Goal: Obtain resource: Obtain resource

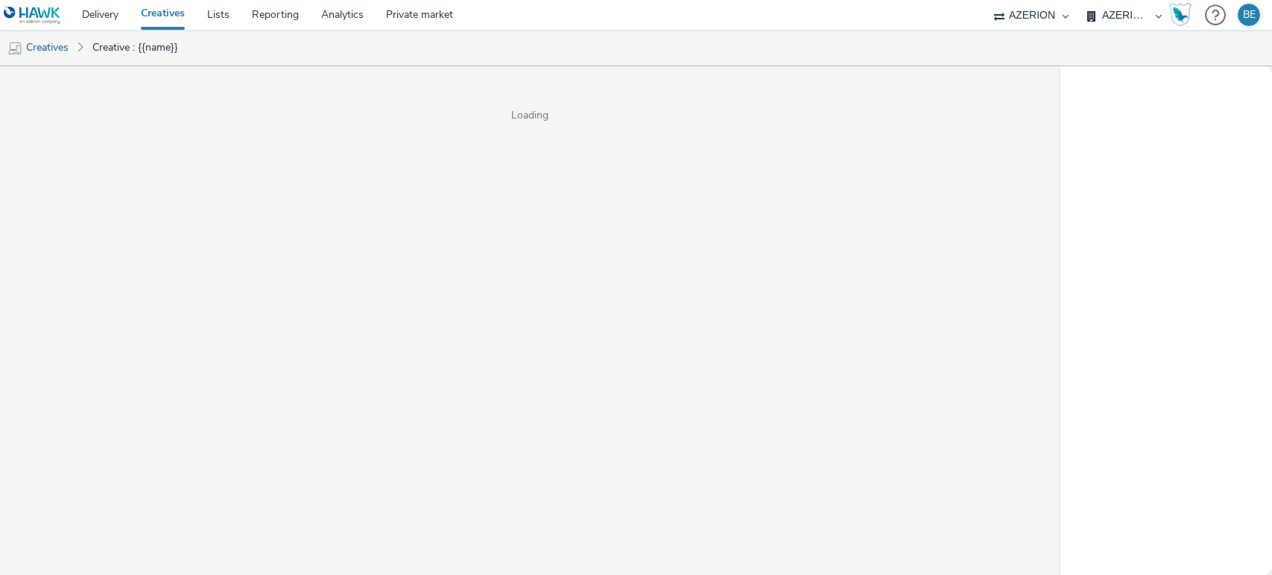
select select "79162ed7-0017-4339-93b0-3399b708648f"
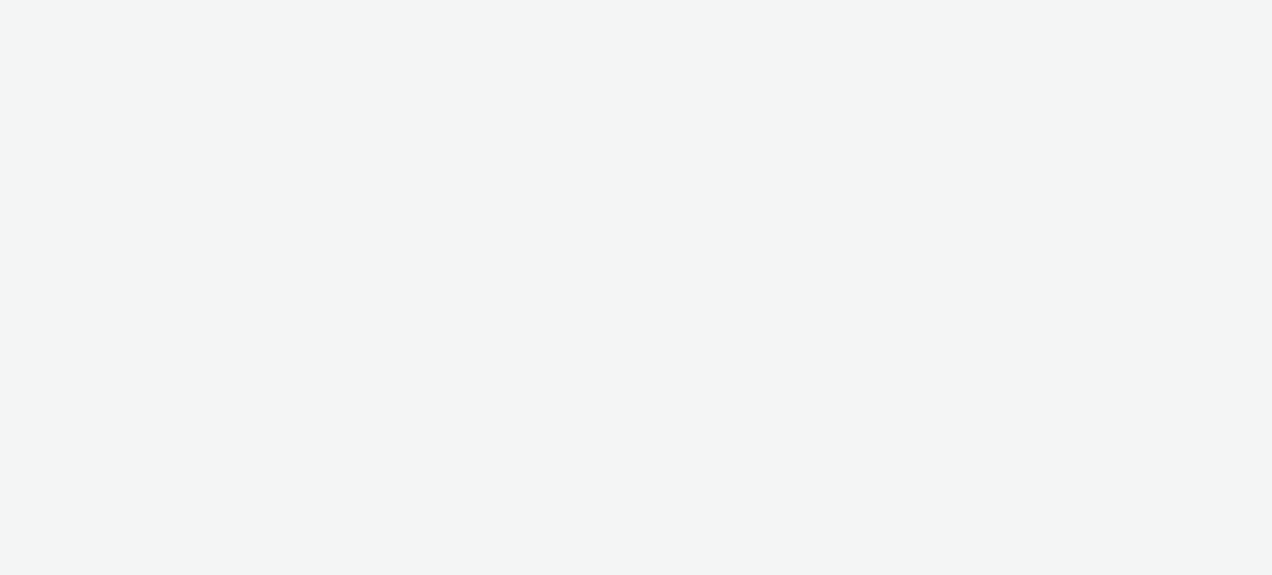
select select "79162ed7-0017-4339-93b0-3399b708648f"
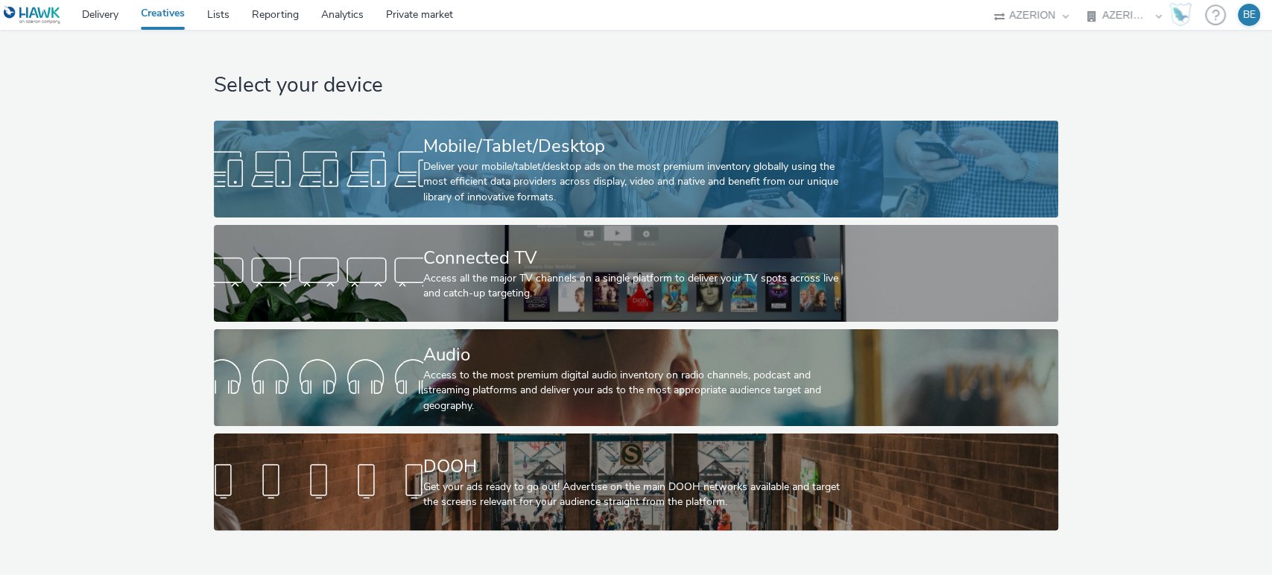
click at [453, 168] on div "Deliver your mobile/tablet/desktop ads on the most premium inventory globally u…" at bounding box center [633, 181] width 420 height 45
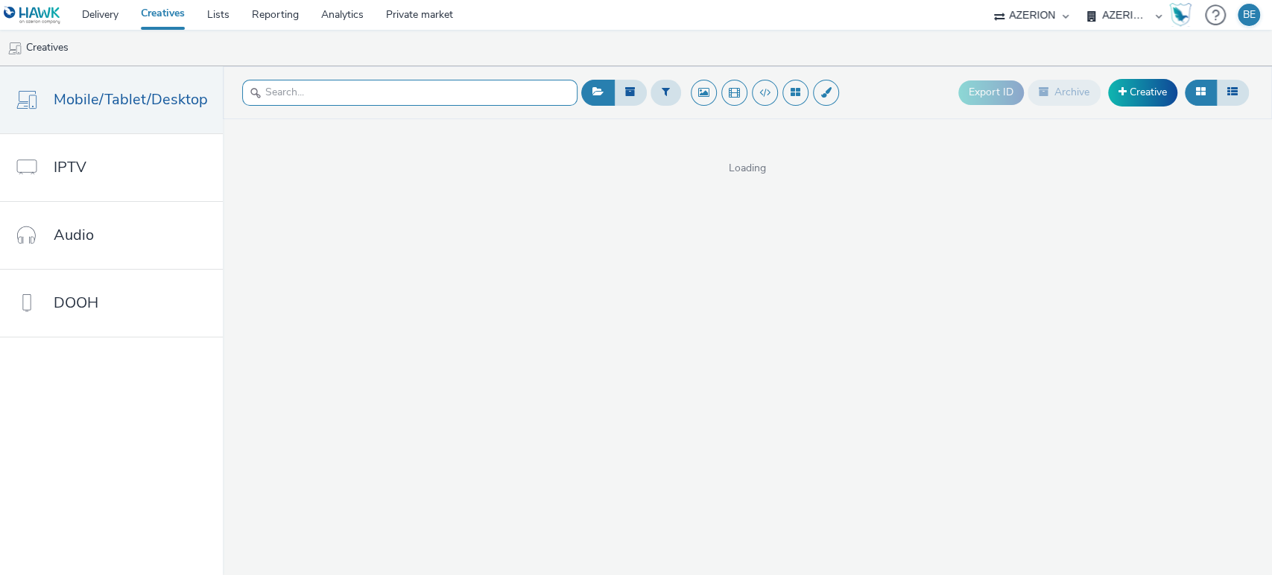
click at [286, 91] on input "text" at bounding box center [409, 93] width 335 height 26
paste input "UGolf - MPU in App - 300x250"
type input "UGolf - MPU in App"
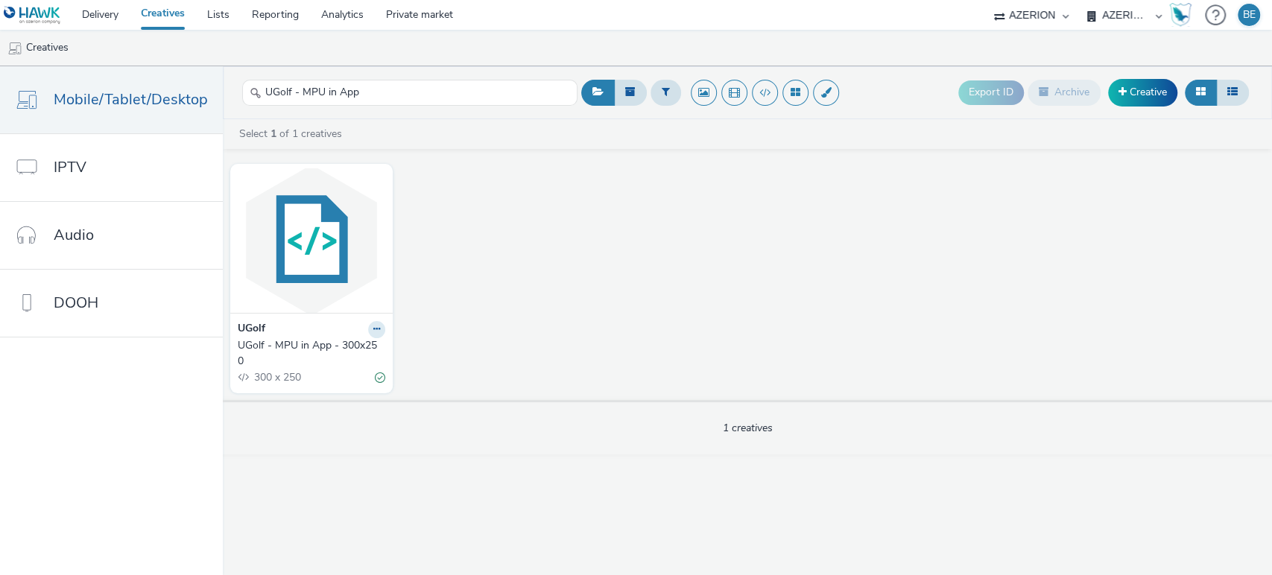
click at [271, 341] on div "UGolf - MPU in App - 300x250" at bounding box center [309, 353] width 142 height 31
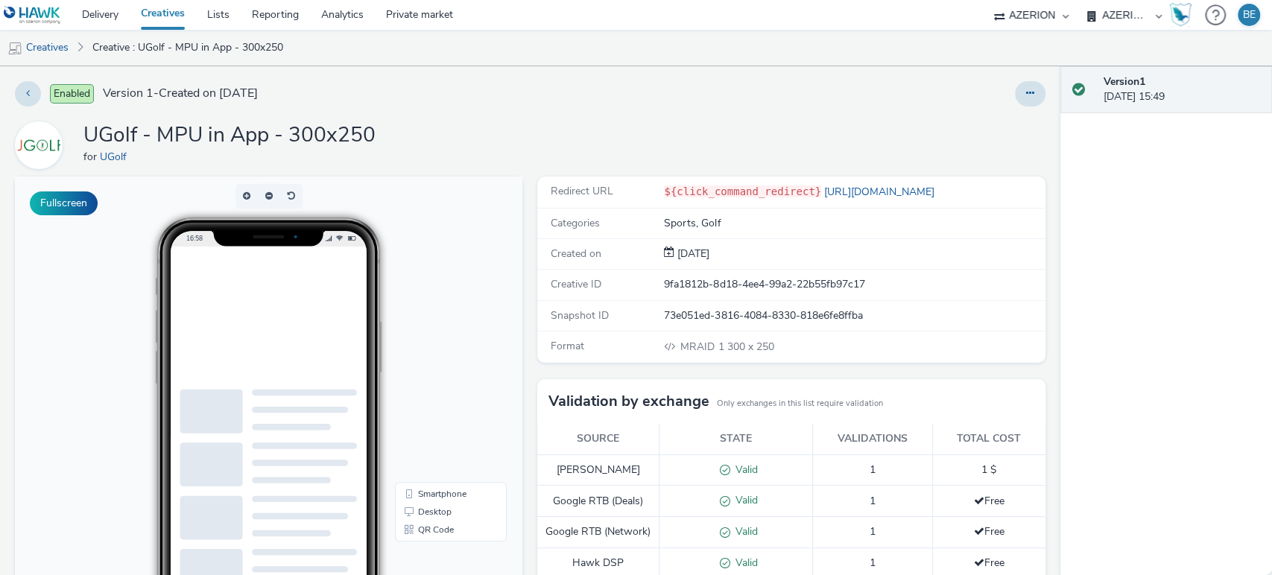
scroll to position [358, 0]
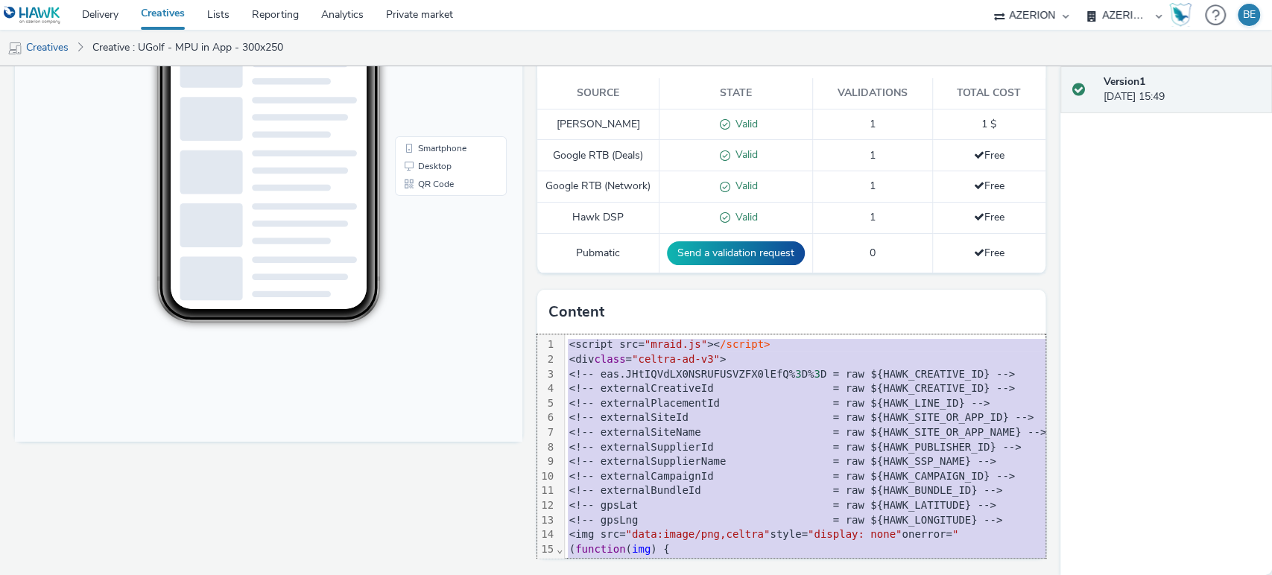
copy div "<script src= "mraid.js" >< /script> <div class = "celtra-ad-v3" > <!-- eas.JHtI…"
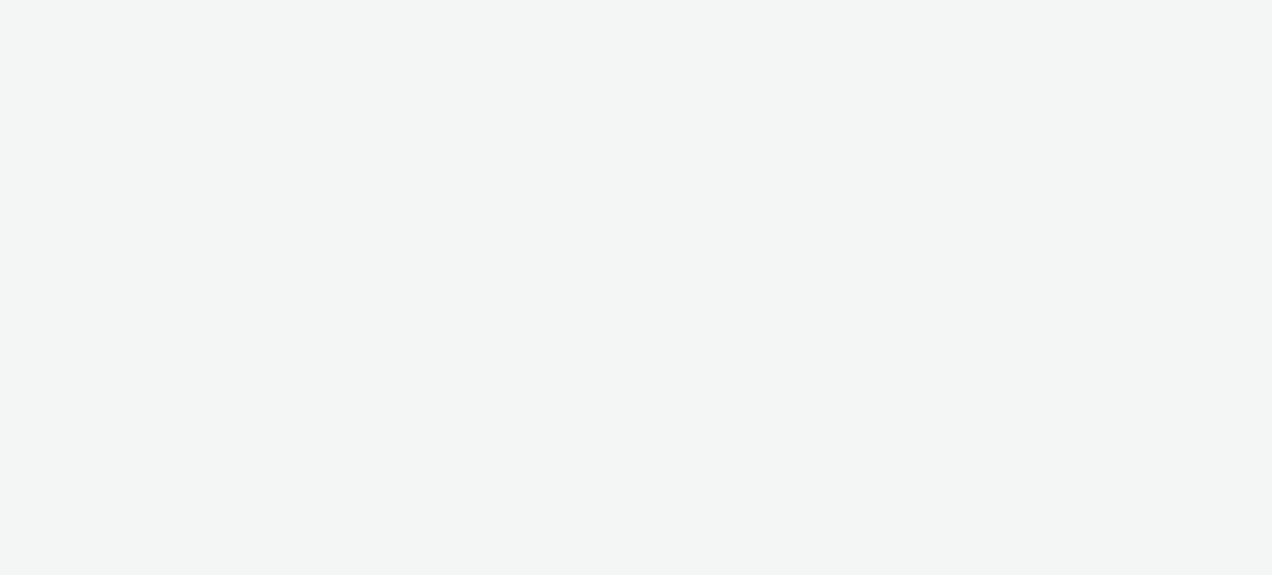
select select "79162ed7-0017-4339-93b0-3399b708648f"
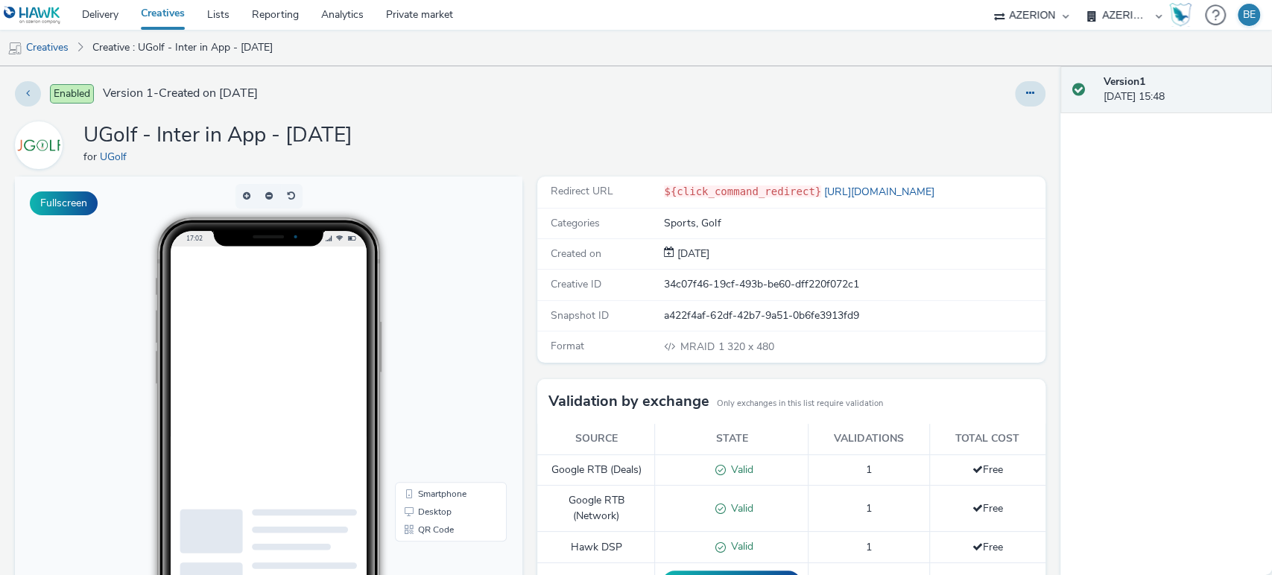
scroll to position [328, 0]
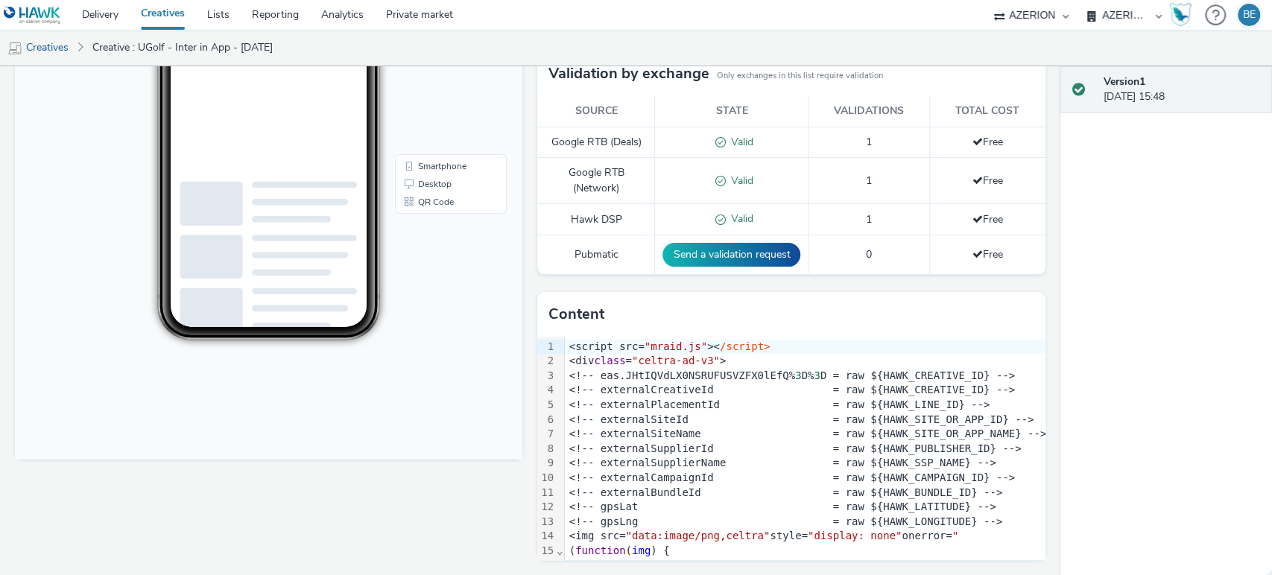
click at [489, 326] on div "<!-- externalCreativeId = raw ${HAWK_CREATIVE_ID} -->" at bounding box center [436, 318] width 106 height 18
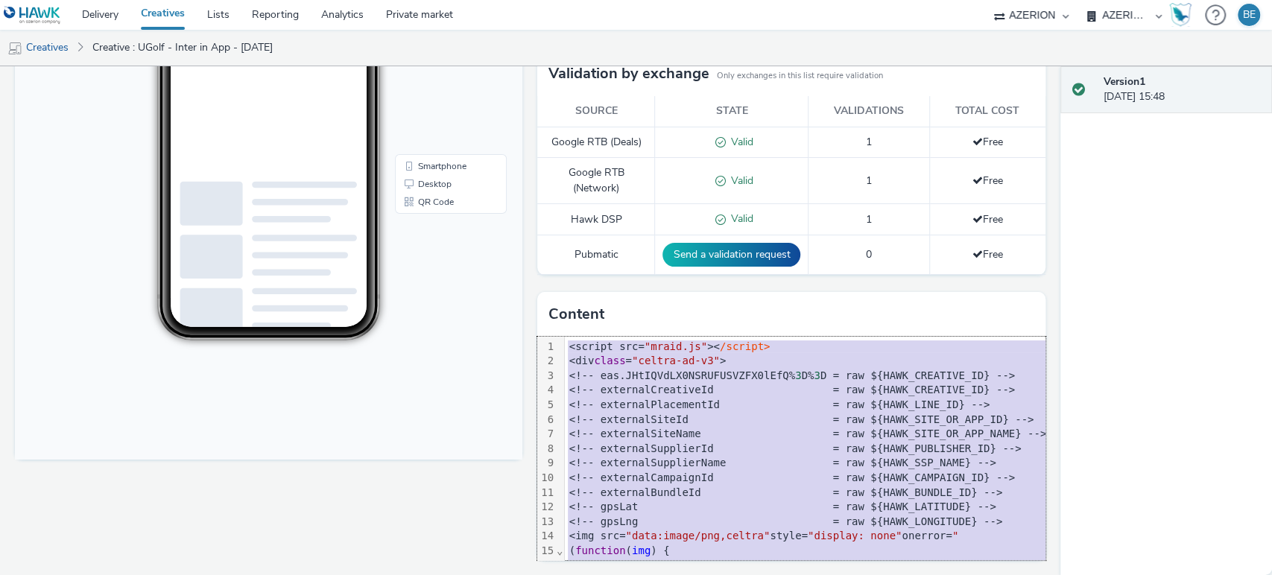
copy div "<script src= "mraid.js" >< /script> <div class = "celtra-ad-v3" > <!-- eas.JHtI…"
